Goal: Task Accomplishment & Management: Complete application form

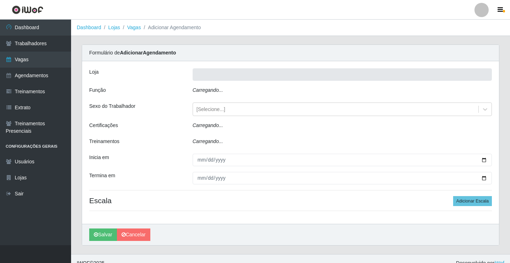
type input "Rede Econômico - Prata"
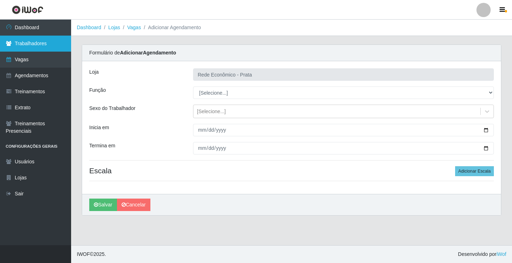
click at [33, 44] on link "Trabalhadores" at bounding box center [35, 44] width 71 height 16
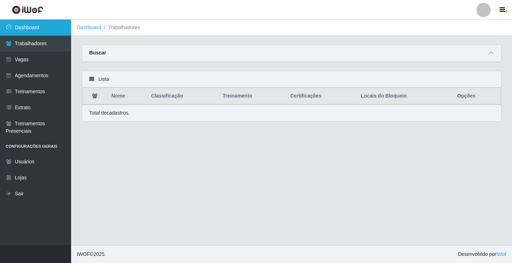
click at [39, 25] on link "Dashboard" at bounding box center [35, 28] width 71 height 16
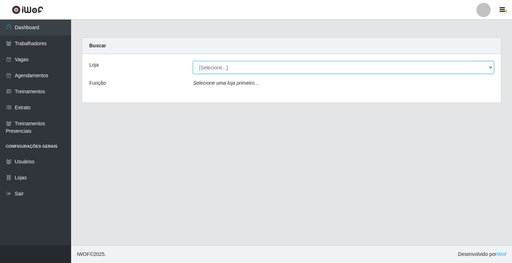
click at [492, 69] on select "[Selecione...] Rede Econômico - Prata" at bounding box center [343, 67] width 301 height 12
select select "192"
click at [193, 61] on select "[Selecione...] Rede Econômico - Prata" at bounding box center [343, 67] width 301 height 12
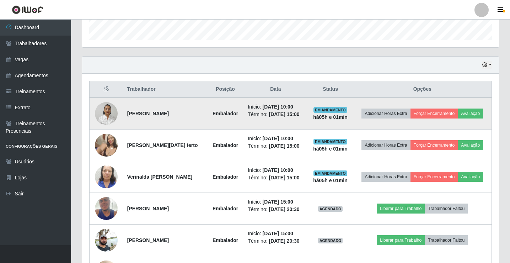
scroll to position [249, 0]
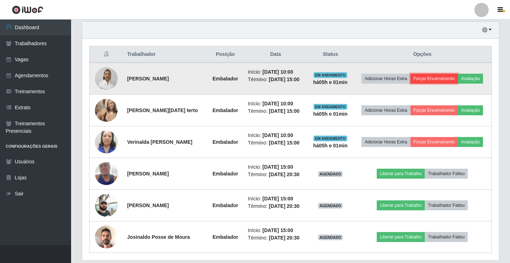
click at [442, 78] on button "Forçar Encerramento" at bounding box center [435, 79] width 48 height 10
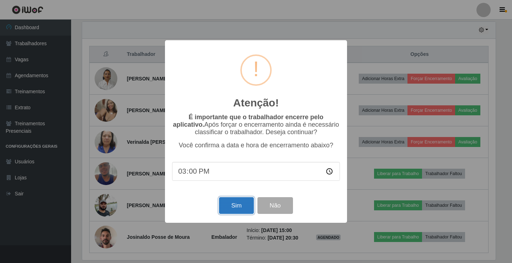
click at [233, 209] on button "Sim" at bounding box center [236, 205] width 34 height 17
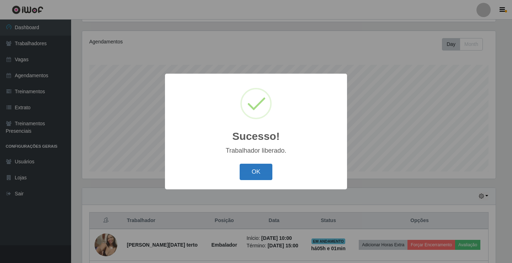
click at [252, 179] on button "OK" at bounding box center [256, 172] width 33 height 17
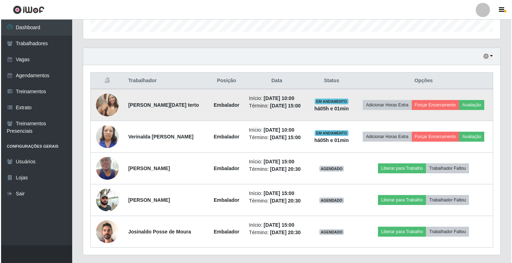
scroll to position [225, 0]
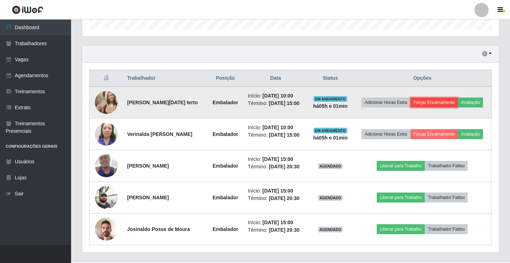
click at [442, 103] on button "Forçar Encerramento" at bounding box center [435, 102] width 48 height 10
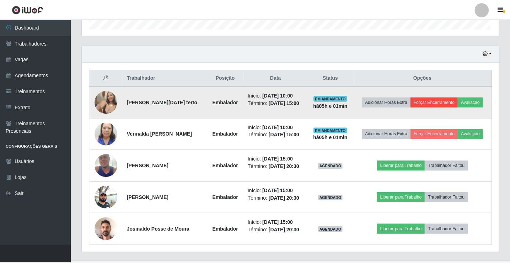
scroll to position [148, 413]
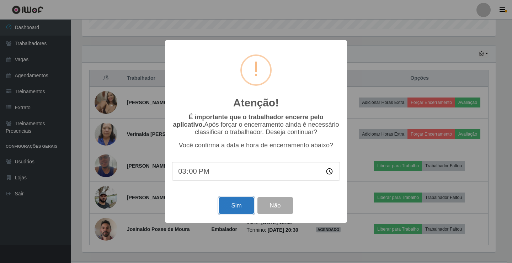
click at [228, 206] on button "Sim" at bounding box center [236, 205] width 34 height 17
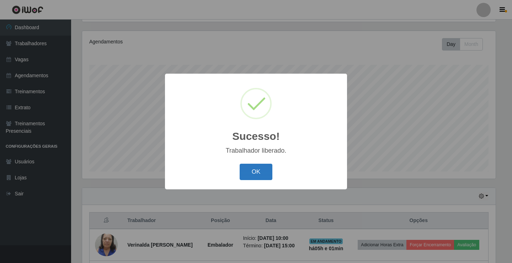
click at [253, 172] on button "OK" at bounding box center [256, 172] width 33 height 17
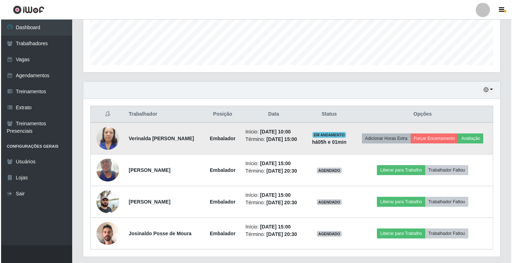
scroll to position [189, 0]
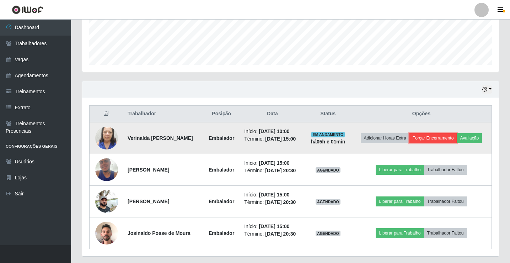
click at [432, 137] on button "Forçar Encerramento" at bounding box center [434, 138] width 48 height 10
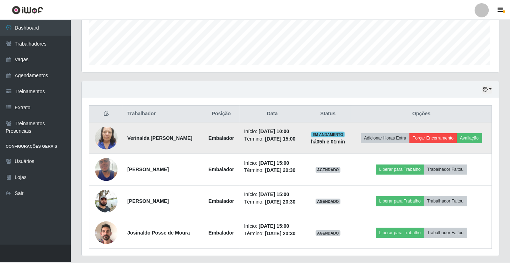
scroll to position [148, 413]
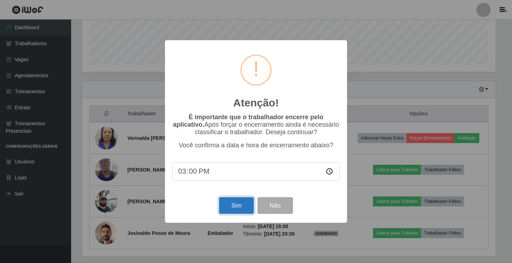
click at [236, 208] on button "Sim" at bounding box center [236, 205] width 34 height 17
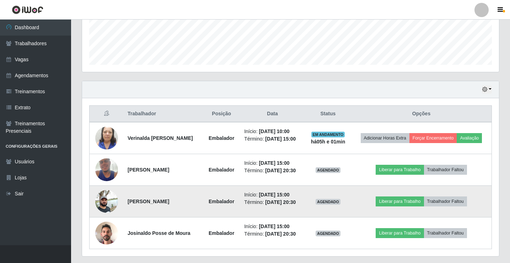
scroll to position [0, 0]
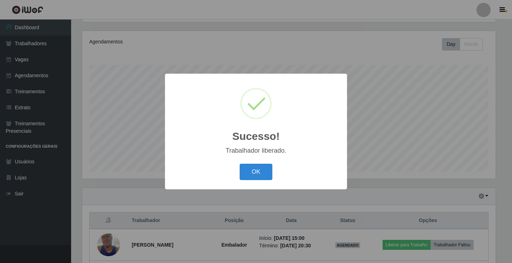
drag, startPoint x: 260, startPoint y: 171, endPoint x: 262, endPoint y: 167, distance: 4.6
click at [260, 171] on button "OK" at bounding box center [256, 172] width 33 height 17
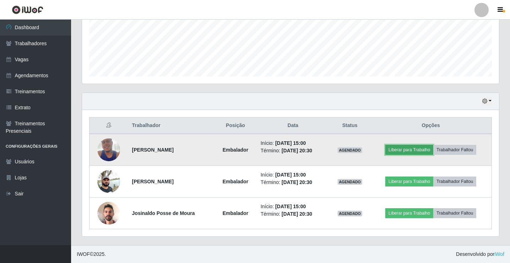
click at [408, 145] on button "Liberar para Trabalho" at bounding box center [409, 150] width 48 height 10
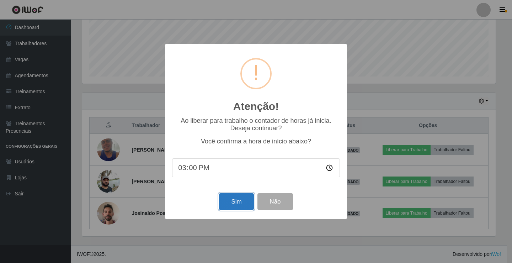
click at [232, 200] on button "Sim" at bounding box center [236, 201] width 34 height 17
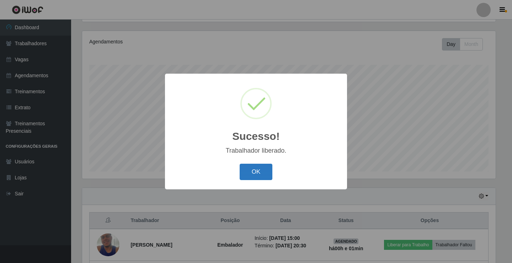
click at [264, 167] on button "OK" at bounding box center [256, 172] width 33 height 17
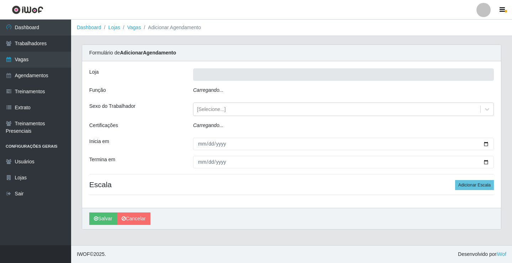
type input "Rede Econômico - Prata"
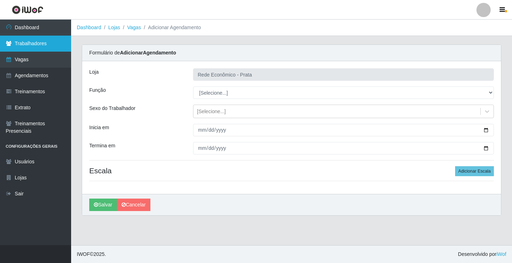
click at [36, 46] on link "Trabalhadores" at bounding box center [35, 44] width 71 height 16
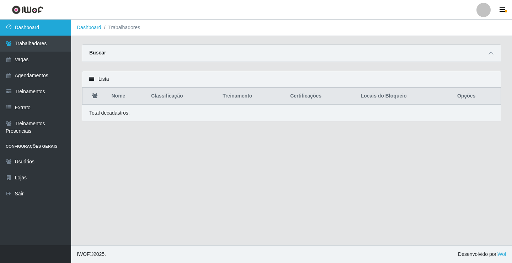
click at [35, 25] on link "Dashboard" at bounding box center [35, 28] width 71 height 16
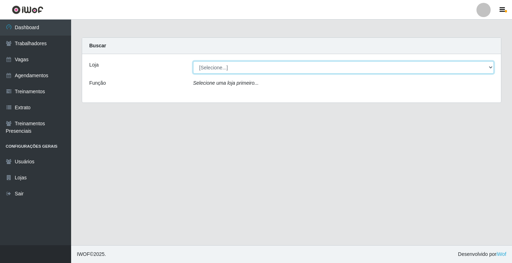
click at [491, 68] on select "[Selecione...] Rede Econômico - Prata" at bounding box center [343, 67] width 301 height 12
select select "192"
click at [193, 61] on select "[Selecione...] Rede Econômico - Prata" at bounding box center [343, 67] width 301 height 12
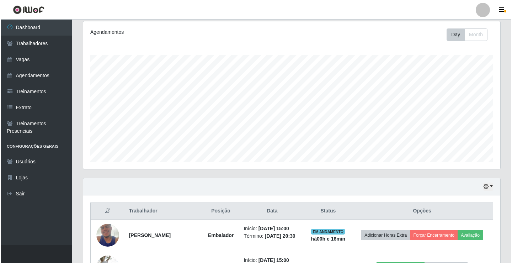
scroll to position [178, 0]
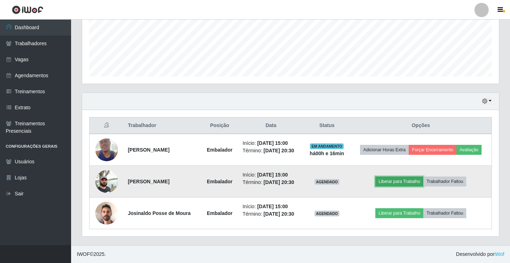
click at [392, 181] on button "Liberar para Trabalho" at bounding box center [399, 181] width 48 height 10
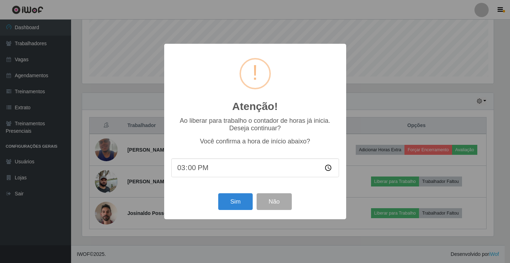
scroll to position [148, 413]
click at [236, 205] on button "Sim" at bounding box center [236, 201] width 34 height 17
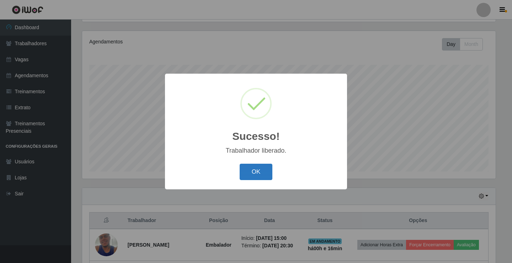
click at [250, 172] on button "OK" at bounding box center [256, 172] width 33 height 17
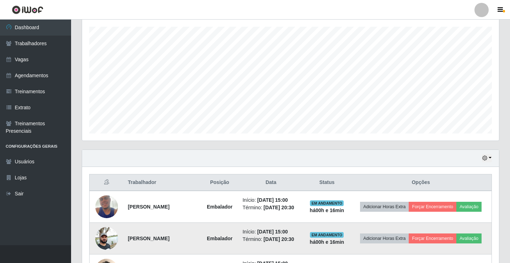
scroll to position [178, 0]
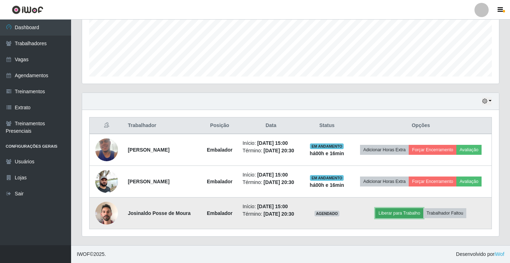
click at [402, 216] on button "Liberar para Trabalho" at bounding box center [399, 213] width 48 height 10
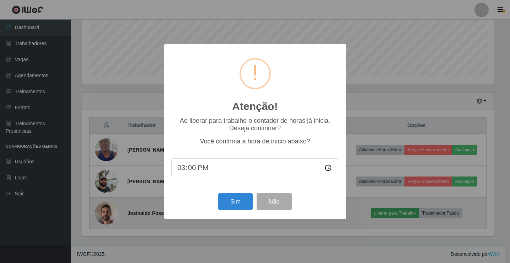
scroll to position [148, 413]
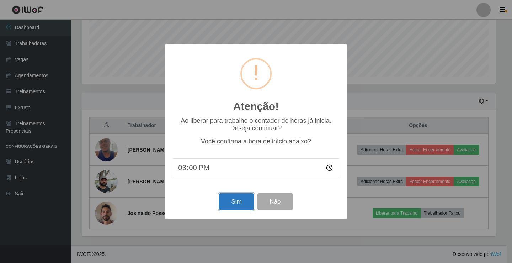
click at [235, 204] on button "Sim" at bounding box center [236, 201] width 34 height 17
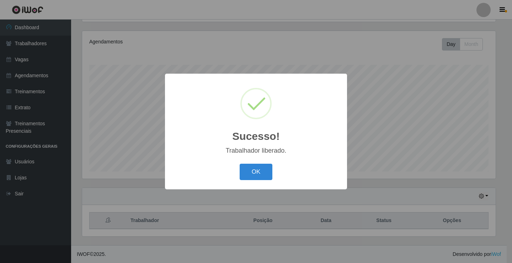
click at [252, 182] on div "OK Cancel" at bounding box center [256, 171] width 168 height 20
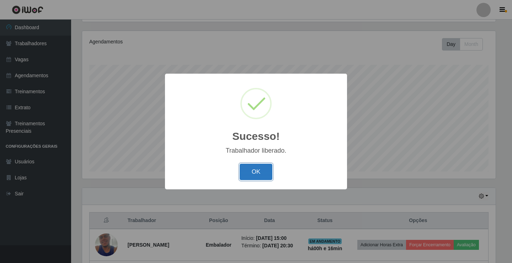
click at [251, 178] on button "OK" at bounding box center [256, 172] width 33 height 17
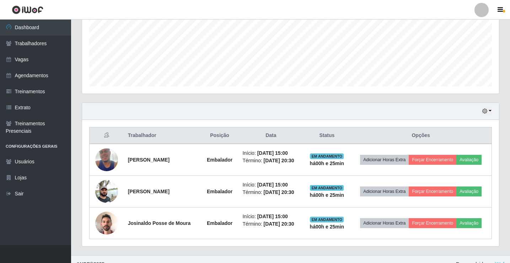
scroll to position [178, 0]
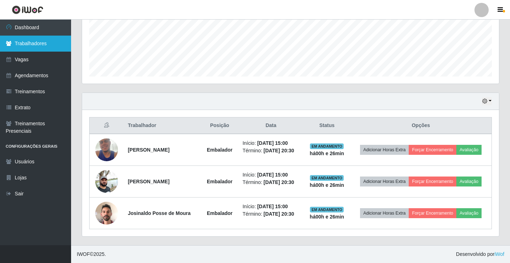
click at [9, 43] on icon at bounding box center [9, 43] width 6 height 5
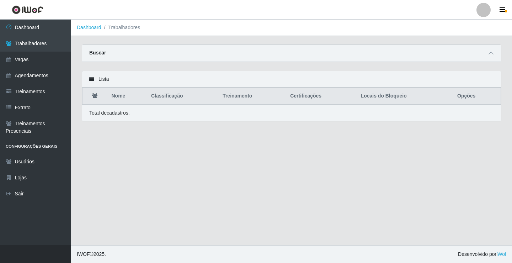
click at [94, 28] on link "Dashboard" at bounding box center [89, 28] width 25 height 6
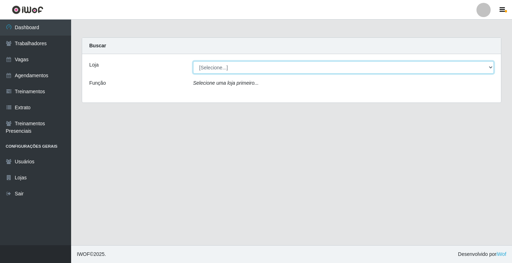
click at [217, 68] on select "[Selecione...] Rede Econômico - Prata" at bounding box center [343, 67] width 301 height 12
select select "192"
click at [193, 61] on select "[Selecione...] Rede Econômico - Prata" at bounding box center [343, 67] width 301 height 12
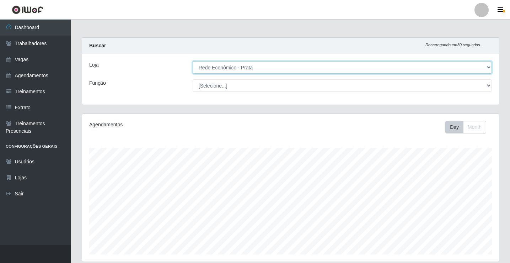
scroll to position [148, 417]
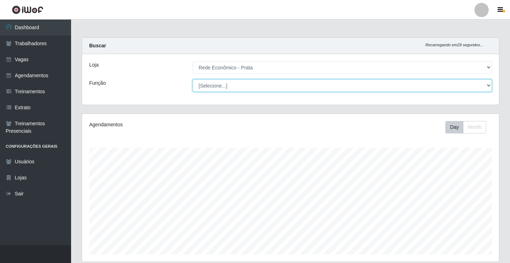
click at [211, 85] on select "[Selecione...] ASG ASG + ASG ++ Embalador Embalador + Embalador ++ Operador de …" at bounding box center [342, 85] width 299 height 12
select select "1"
click at [193, 79] on select "[Selecione...] ASG ASG + ASG ++ Embalador Embalador + Embalador ++ Operador de …" at bounding box center [342, 85] width 299 height 12
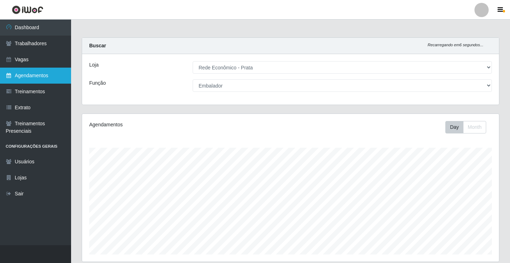
click at [35, 72] on link "Agendamentos" at bounding box center [35, 76] width 71 height 16
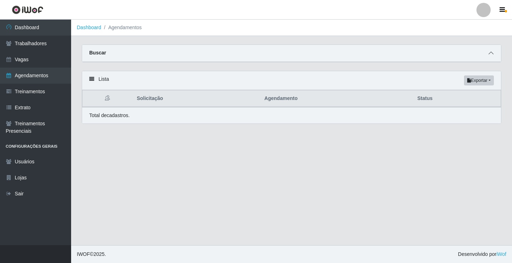
click at [493, 54] on span at bounding box center [491, 53] width 9 height 8
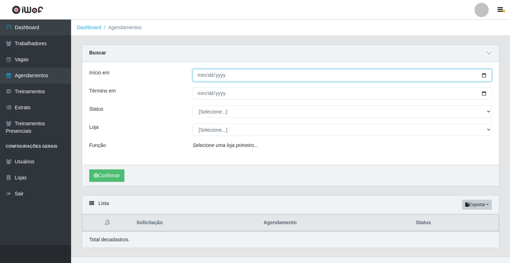
click at [199, 77] on input "Início em" at bounding box center [342, 75] width 299 height 12
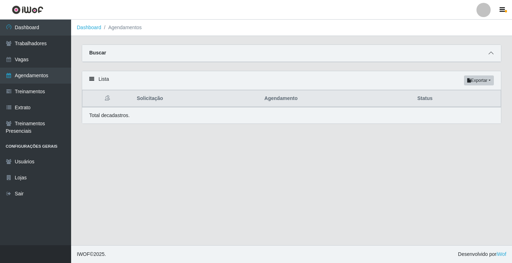
click at [491, 53] on icon at bounding box center [490, 52] width 5 height 5
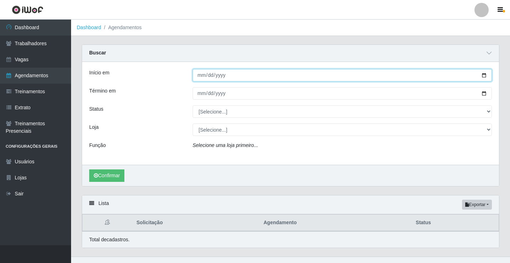
click at [199, 78] on input "Início em" at bounding box center [342, 75] width 299 height 12
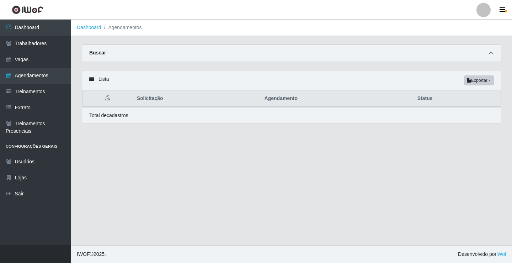
click at [493, 55] on icon at bounding box center [490, 52] width 5 height 5
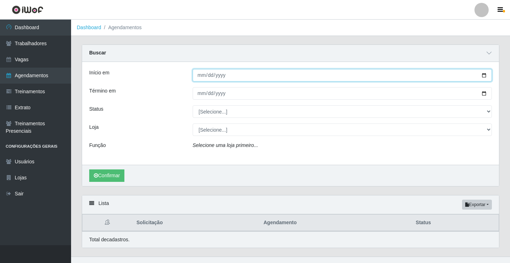
click at [233, 75] on input "Início em" at bounding box center [342, 75] width 299 height 12
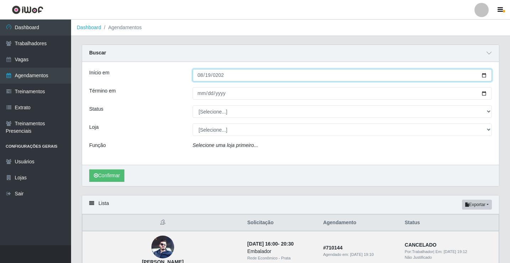
type input "[DATE]"
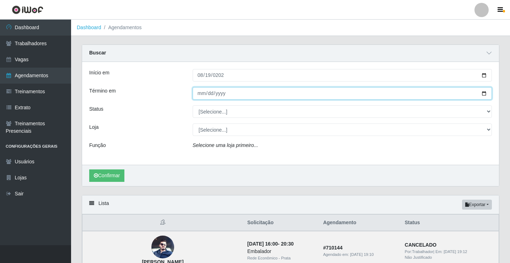
click at [203, 98] on input "Término em" at bounding box center [342, 93] width 299 height 12
type input "[DATE]"
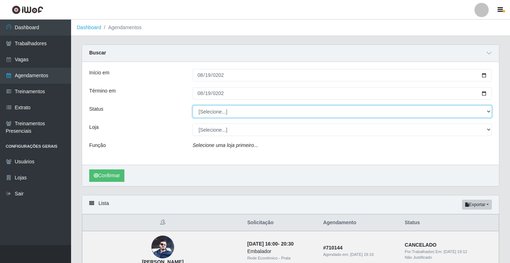
click at [214, 113] on select "[Selecione...] AGENDADO AGUARDANDO LIBERAR EM ANDAMENTO EM REVISÃO FINALIZADO C…" at bounding box center [342, 111] width 299 height 12
select select "FINALIZADO"
click at [193, 106] on select "[Selecione...] AGENDADO AGUARDANDO LIBERAR EM ANDAMENTO EM REVISÃO FINALIZADO C…" at bounding box center [342, 111] width 299 height 12
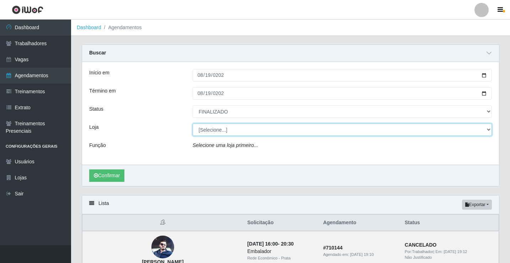
click at [210, 131] on select "[Selecione...] Rede Econômico - Prata" at bounding box center [342, 129] width 299 height 12
select select "192"
click at [193, 124] on select "[Selecione...] Rede Econômico - Prata" at bounding box center [342, 129] width 299 height 12
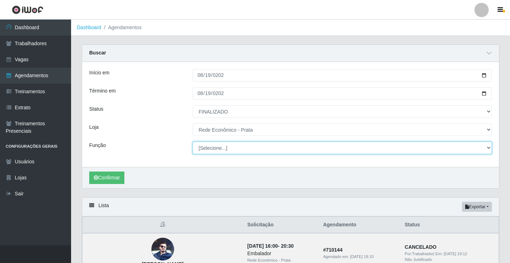
click at [208, 148] on select "[Selecione...] ASG ASG + ASG ++ Embalador Embalador + Embalador ++ Operador de …" at bounding box center [342, 147] width 299 height 12
select select "1"
click at [193, 142] on select "[Selecione...] ASG ASG + ASG ++ Embalador Embalador + Embalador ++ Operador de …" at bounding box center [342, 147] width 299 height 12
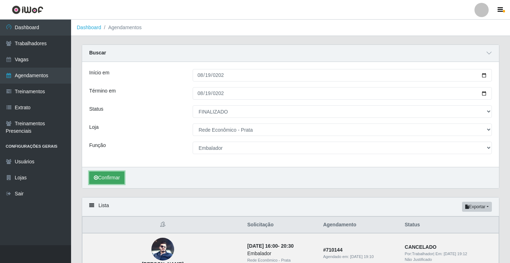
click at [107, 180] on button "Confirmar" at bounding box center [106, 177] width 35 height 12
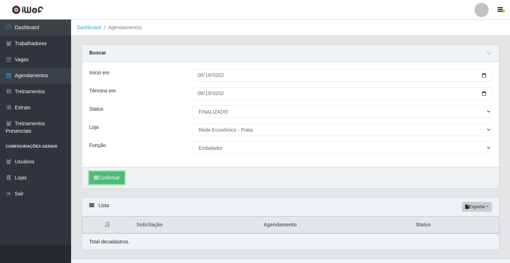
scroll to position [14, 0]
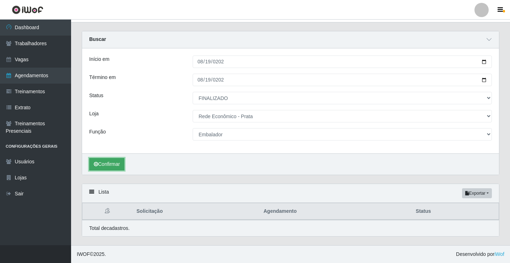
click at [112, 165] on button "Confirmar" at bounding box center [106, 164] width 35 height 12
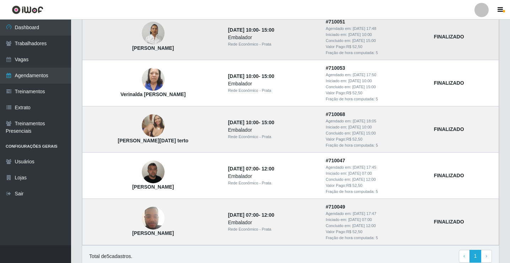
scroll to position [227, 0]
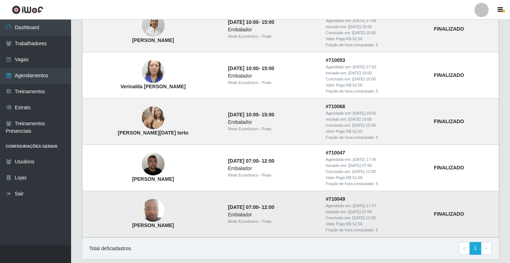
click at [142, 213] on img at bounding box center [153, 210] width 23 height 30
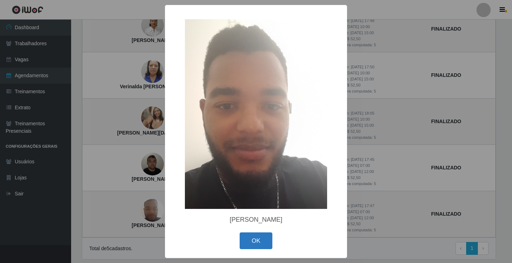
click at [261, 242] on button "OK" at bounding box center [256, 240] width 33 height 17
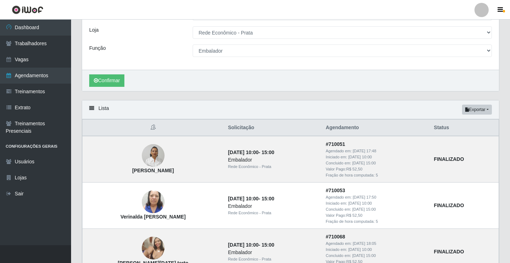
scroll to position [0, 0]
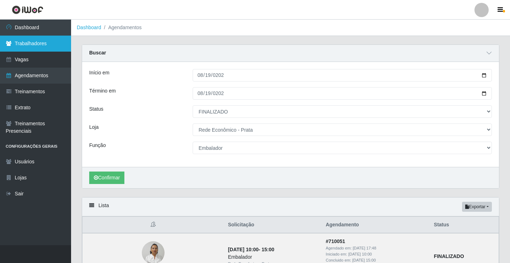
click at [11, 46] on link "Trabalhadores" at bounding box center [35, 44] width 71 height 16
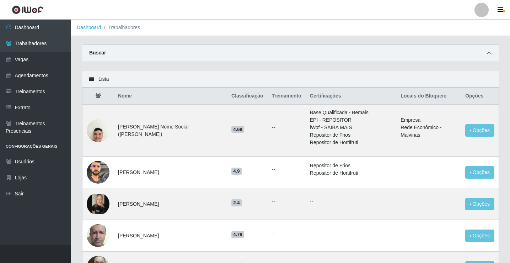
click at [488, 52] on icon at bounding box center [489, 52] width 5 height 5
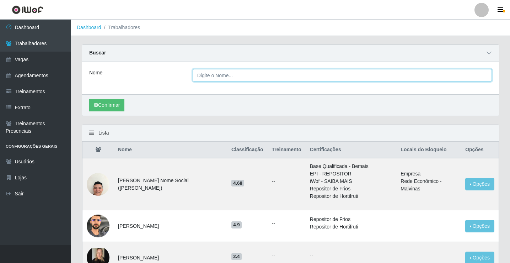
click at [204, 80] on input "Nome" at bounding box center [342, 75] width 299 height 12
type input "d"
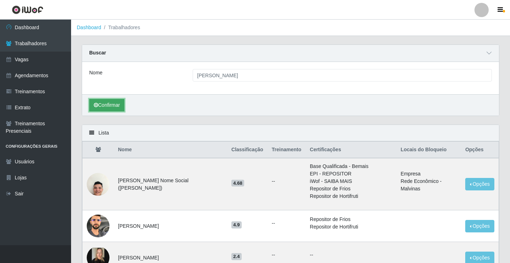
click at [111, 104] on button "Confirmar" at bounding box center [106, 105] width 35 height 12
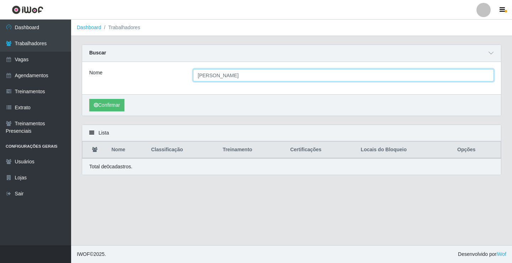
click at [220, 76] on input "[PERSON_NAME]" at bounding box center [343, 75] width 301 height 12
type input "davi viera"
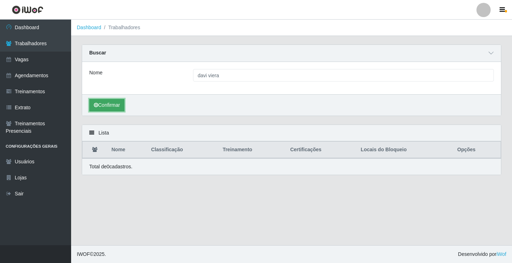
click at [114, 103] on button "Confirmar" at bounding box center [106, 105] width 35 height 12
click at [105, 106] on button "Confirmar" at bounding box center [106, 105] width 35 height 12
click at [105, 107] on button "Confirmar" at bounding box center [106, 105] width 35 height 12
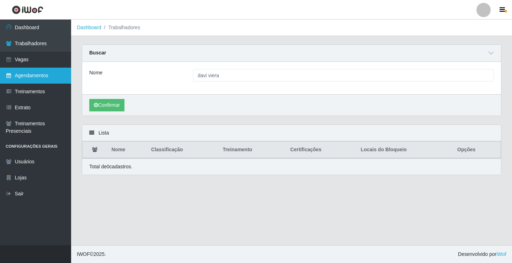
click at [44, 76] on link "Agendamentos" at bounding box center [35, 76] width 71 height 16
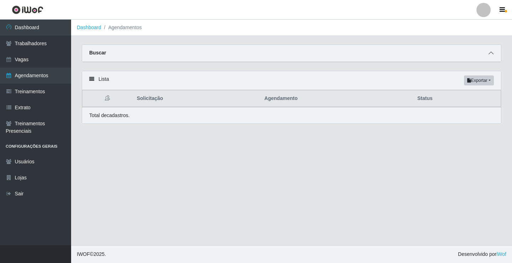
click at [492, 52] on icon at bounding box center [490, 52] width 5 height 5
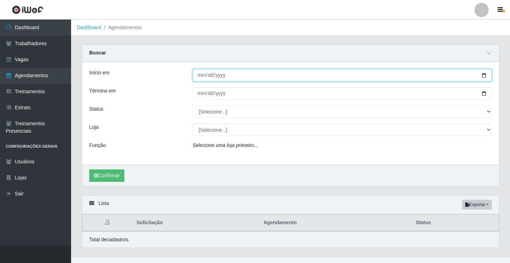
click at [200, 77] on input "Início em" at bounding box center [342, 75] width 299 height 12
type input "[DATE]"
click at [89, 169] on button "Confirmar" at bounding box center [106, 175] width 35 height 12
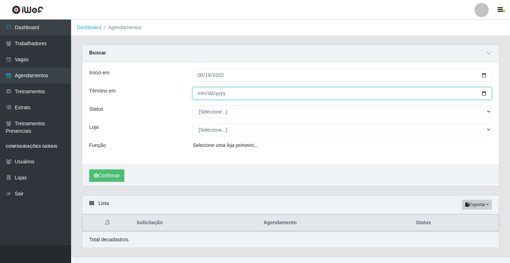
click at [202, 97] on input "Término em" at bounding box center [342, 93] width 299 height 12
type input "[DATE]"
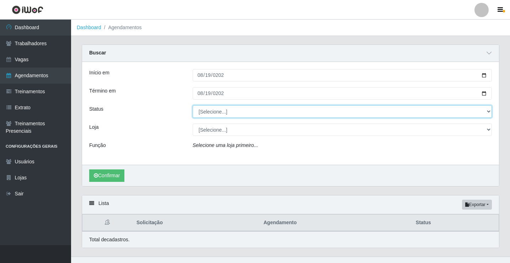
click at [213, 112] on select "[Selecione...] AGENDADO AGUARDANDO LIBERAR EM ANDAMENTO EM REVISÃO FINALIZADO C…" at bounding box center [342, 111] width 299 height 12
select select "FINALIZADO"
click at [193, 106] on select "[Selecione...] AGENDADO AGUARDANDO LIBERAR EM ANDAMENTO EM REVISÃO FINALIZADO C…" at bounding box center [342, 111] width 299 height 12
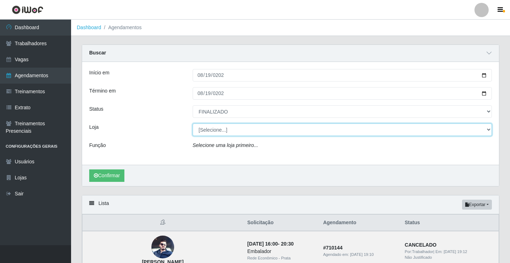
click at [207, 131] on select "[Selecione...] Rede Econômico - Prata" at bounding box center [342, 129] width 299 height 12
select select "192"
click at [193, 124] on select "[Selecione...] Rede Econômico - Prata" at bounding box center [342, 129] width 299 height 12
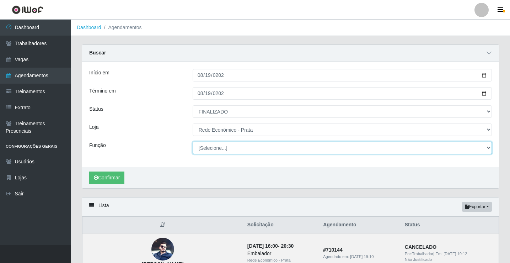
click at [218, 148] on select "[Selecione...] ASG ASG + ASG ++ Embalador Embalador + Embalador ++ Operador de …" at bounding box center [342, 147] width 299 height 12
select select "1"
click at [193, 142] on select "[Selecione...] ASG ASG + ASG ++ Embalador Embalador + Embalador ++ Operador de …" at bounding box center [342, 147] width 299 height 12
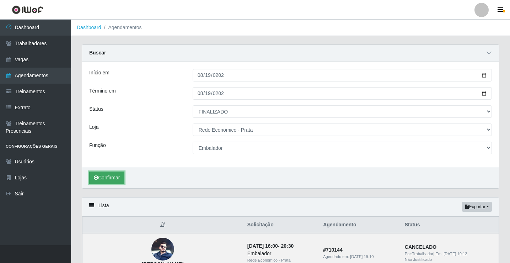
click at [120, 178] on button "Confirmar" at bounding box center [106, 177] width 35 height 12
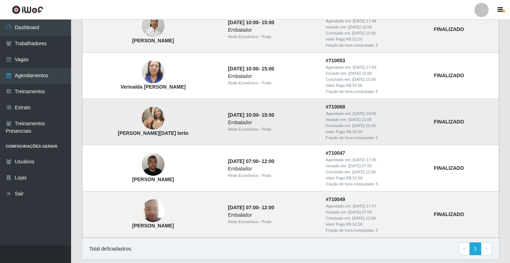
scroll to position [249, 0]
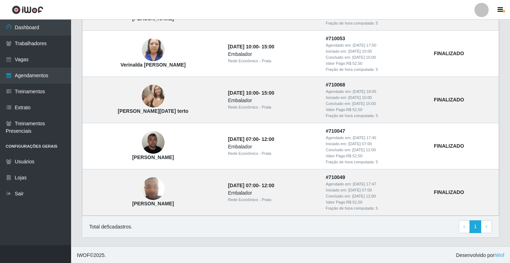
drag, startPoint x: 384, startPoint y: 277, endPoint x: 512, endPoint y: 277, distance: 127.6
drag, startPoint x: 512, startPoint y: 277, endPoint x: 510, endPoint y: 62, distance: 214.7
click at [510, 62] on div "Carregando... Buscar Início em [DATE] Término em [DATE] Status [Selecione...] A…" at bounding box center [290, 21] width 439 height 450
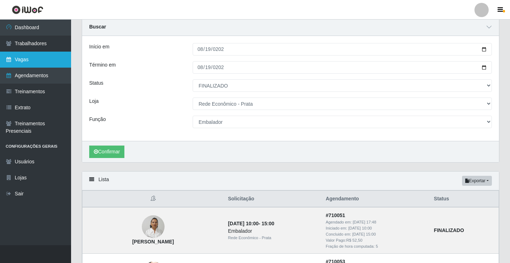
scroll to position [0, 0]
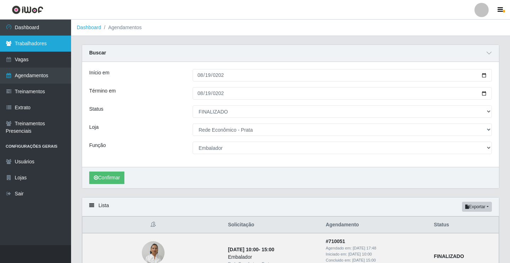
click at [9, 44] on icon at bounding box center [9, 43] width 6 height 5
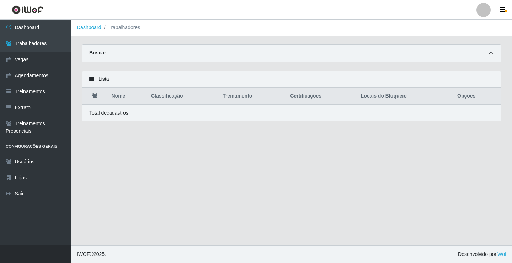
click at [491, 53] on icon at bounding box center [490, 52] width 5 height 5
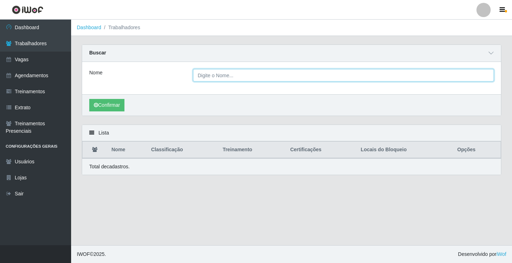
click at [214, 79] on input "Nome" at bounding box center [343, 75] width 301 height 12
type input "d"
type input "[PERSON_NAME]"
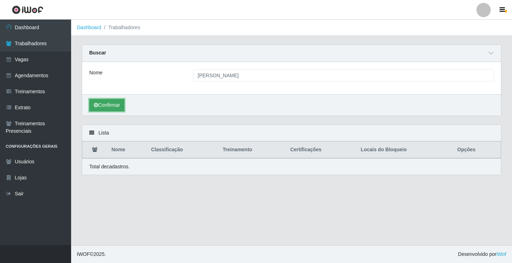
click at [114, 104] on button "Confirmar" at bounding box center [106, 105] width 35 height 12
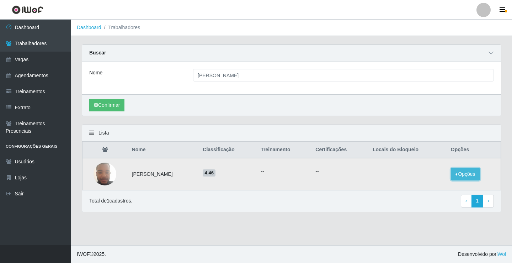
click at [459, 173] on button "Opções" at bounding box center [465, 174] width 29 height 12
click at [419, 166] on button "Bloquear - Empresa" at bounding box center [420, 166] width 57 height 15
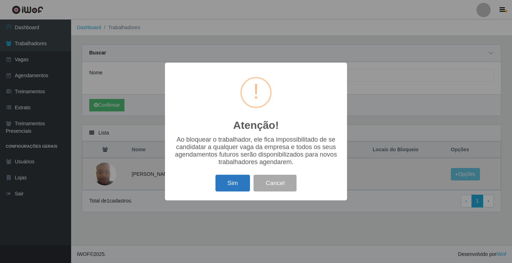
click at [227, 184] on button "Sim" at bounding box center [232, 183] width 34 height 17
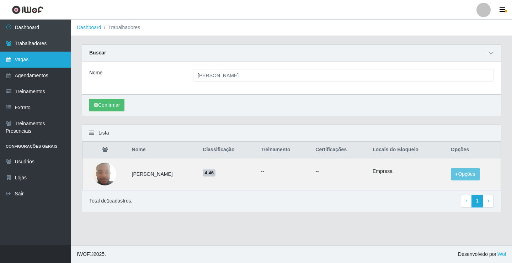
click at [23, 59] on link "Vagas" at bounding box center [35, 60] width 71 height 16
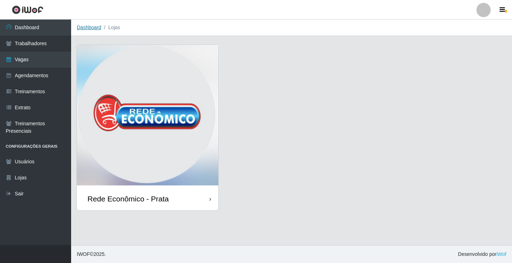
click at [93, 27] on link "Dashboard" at bounding box center [89, 28] width 25 height 6
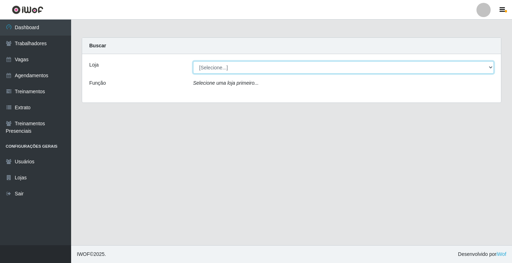
click at [216, 68] on select "[Selecione...] Rede Econômico - Prata" at bounding box center [343, 67] width 301 height 12
select select "192"
click at [193, 61] on select "[Selecione...] Rede Econômico - Prata" at bounding box center [343, 67] width 301 height 12
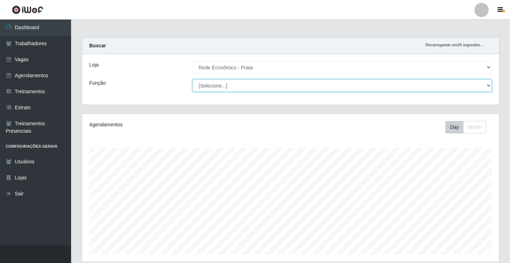
click at [213, 84] on select "[Selecione...] ASG ASG + ASG ++ Embalador Embalador + Embalador ++ Operador de …" at bounding box center [342, 85] width 299 height 12
select select "1"
click at [193, 79] on select "[Selecione...] ASG ASG + ASG ++ Embalador Embalador + Embalador ++ Operador de …" at bounding box center [342, 85] width 299 height 12
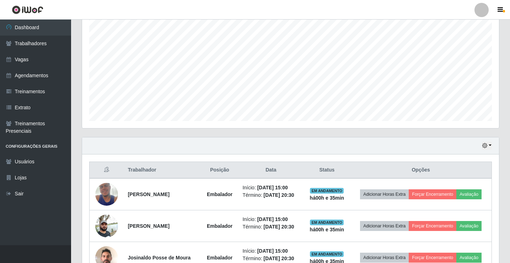
scroll to position [178, 0]
